Goal: Check status: Check status

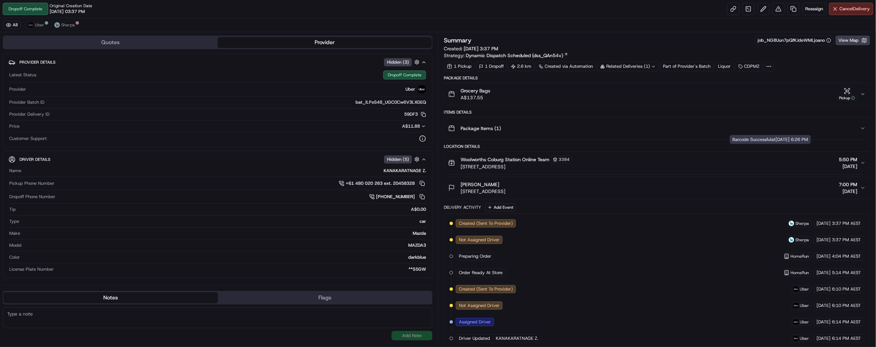
click at [844, 94] on icon "button" at bounding box center [847, 91] width 7 height 7
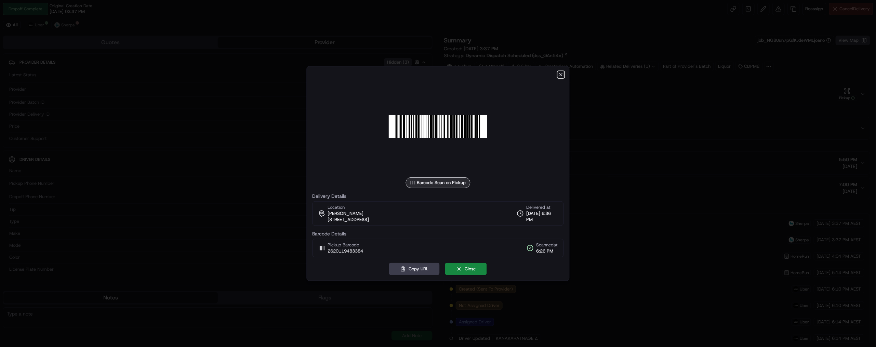
click at [560, 72] on icon "button" at bounding box center [560, 74] width 5 height 5
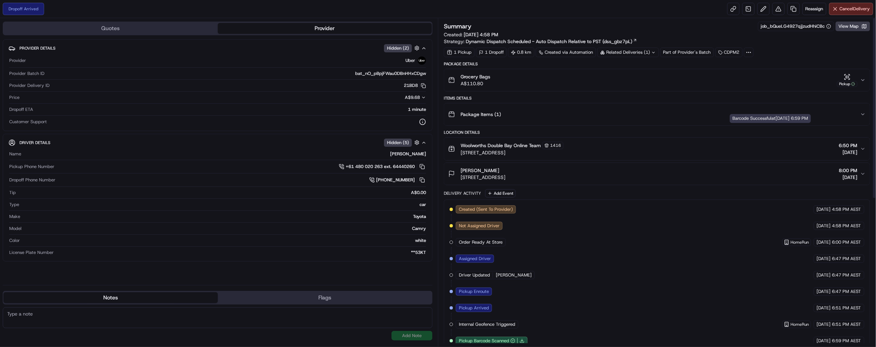
click at [845, 79] on icon "button" at bounding box center [845, 78] width 1 height 1
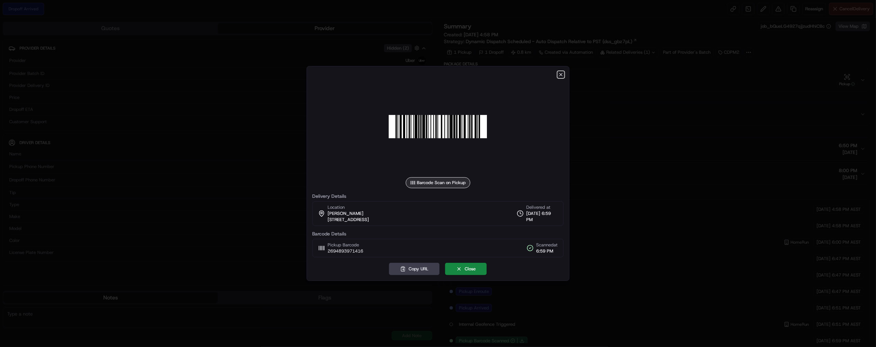
click at [558, 72] on icon "button" at bounding box center [560, 74] width 5 height 5
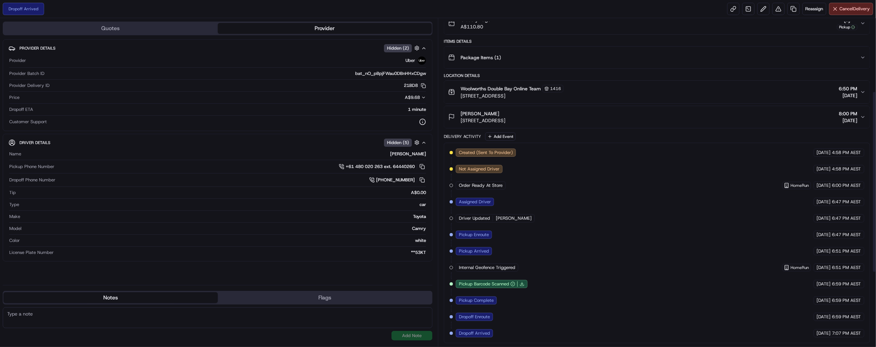
scroll to position [263, 0]
click at [515, 264] on span "Internal Geofence Triggered" at bounding box center [487, 267] width 56 height 6
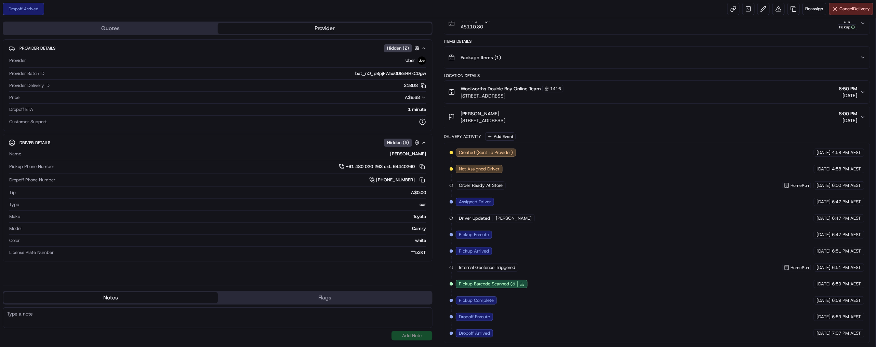
click at [515, 264] on span "Internal Geofence Triggered" at bounding box center [487, 267] width 56 height 6
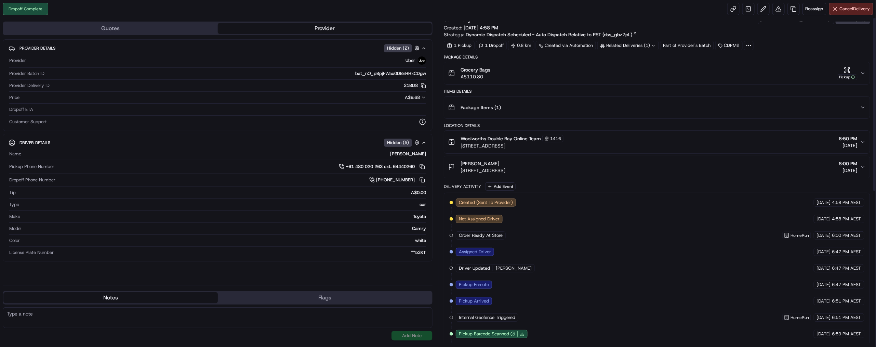
scroll to position [0, 0]
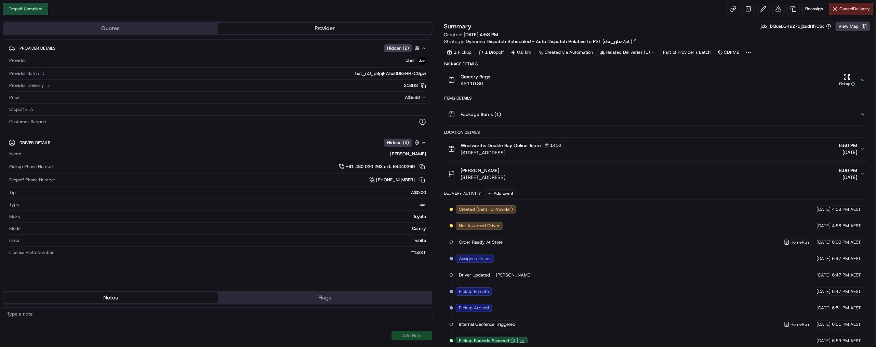
click at [490, 135] on div "Location Details" at bounding box center [657, 132] width 427 height 5
click at [526, 135] on div "Location Details" at bounding box center [657, 132] width 427 height 5
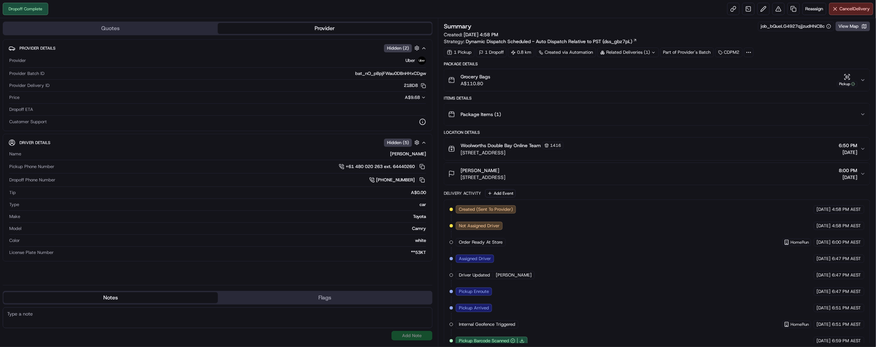
click at [493, 135] on div "Location Details" at bounding box center [657, 132] width 427 height 5
click at [844, 80] on icon "button" at bounding box center [847, 77] width 7 height 7
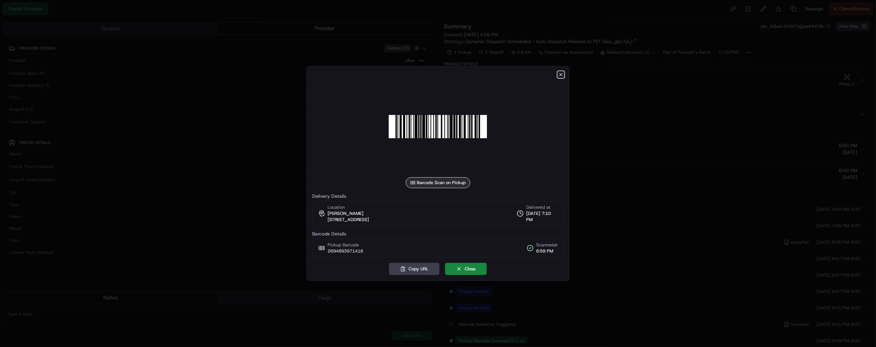
click at [558, 72] on icon "button" at bounding box center [560, 74] width 5 height 5
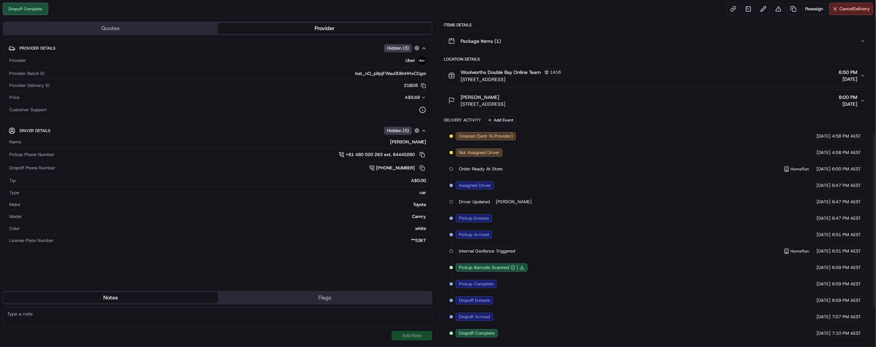
scroll to position [185, 0]
